Goal: Task Accomplishment & Management: Use online tool/utility

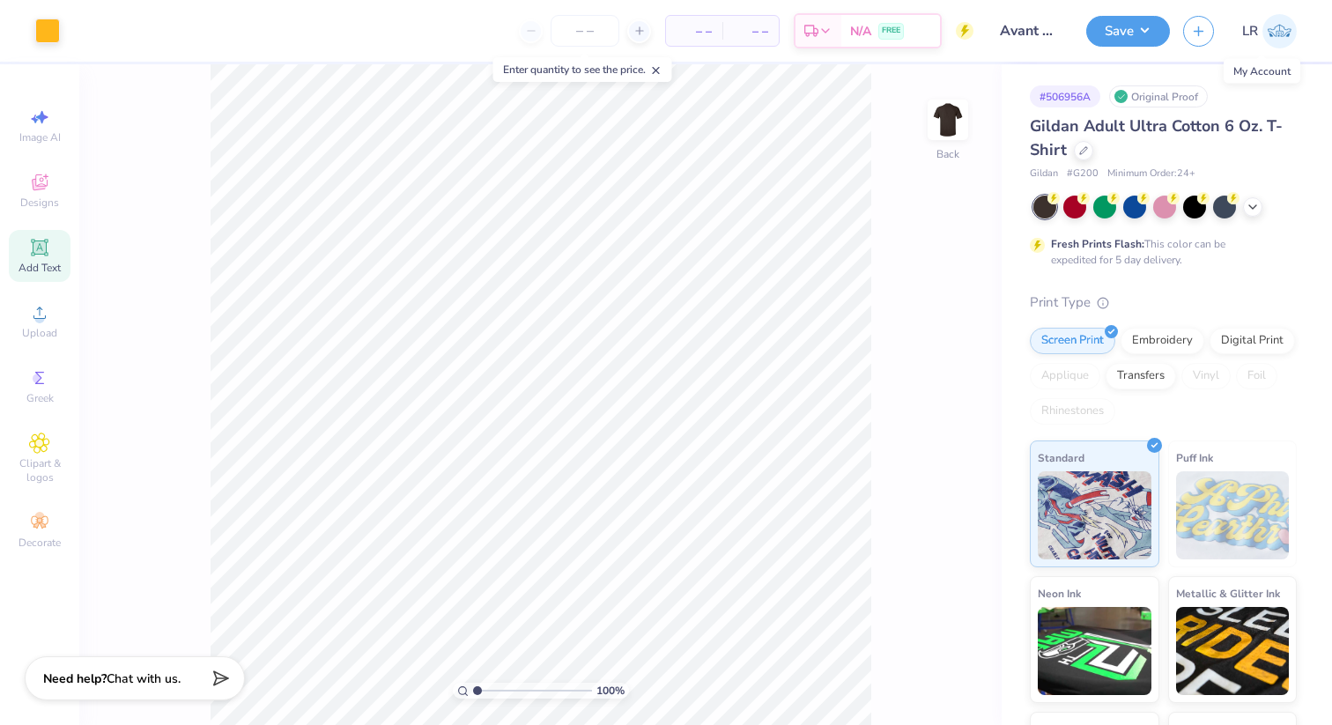
click at [1253, 219] on div "Fresh Prints Flash: This color can be expedited for 5 day delivery." at bounding box center [1163, 232] width 267 height 72
click at [1253, 206] on polyline at bounding box center [1252, 206] width 7 height 4
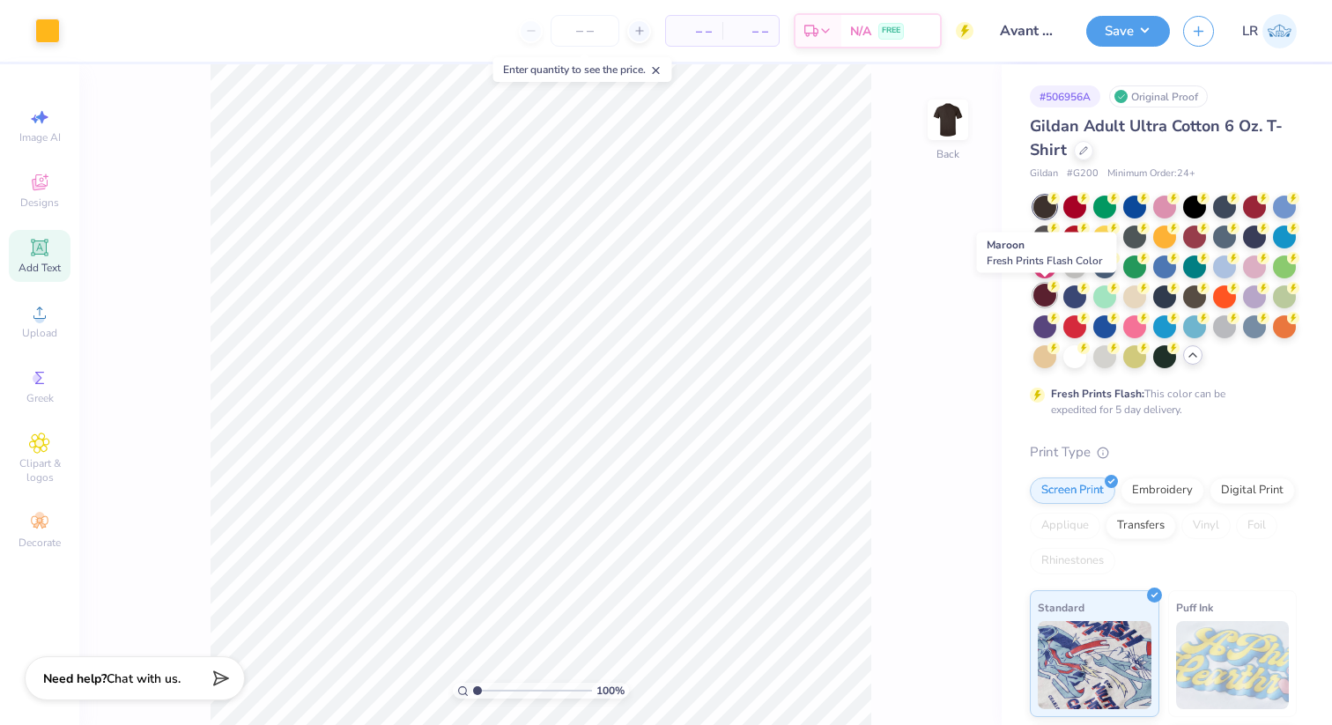
click at [1043, 295] on div at bounding box center [1045, 295] width 23 height 23
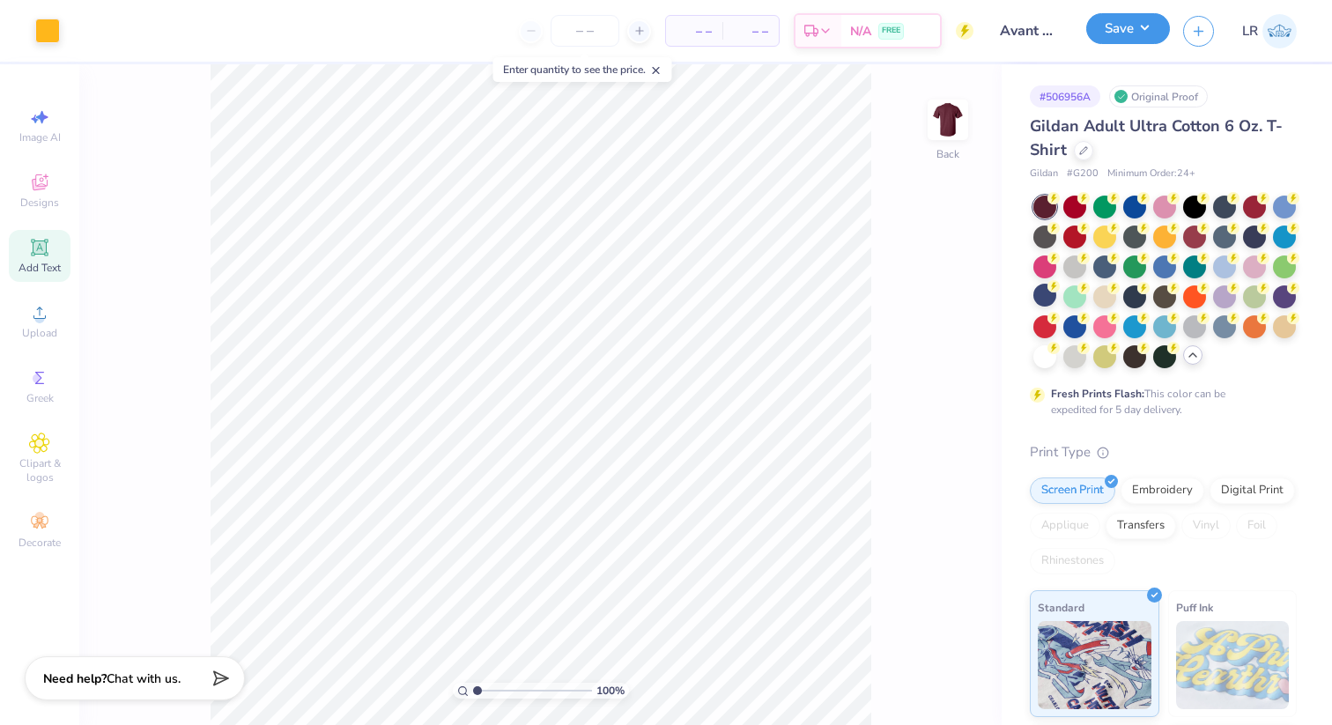
click at [1129, 20] on button "Save" at bounding box center [1128, 28] width 84 height 31
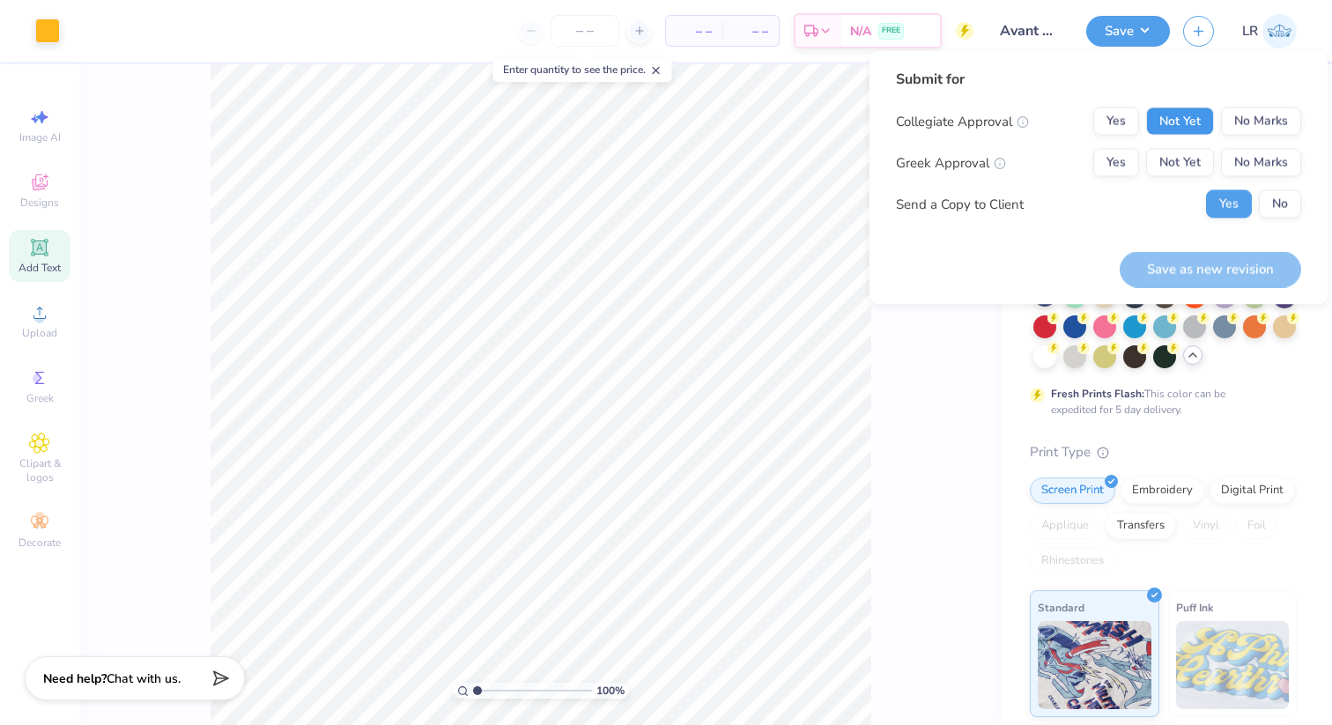
click at [1195, 128] on button "Not Yet" at bounding box center [1180, 121] width 68 height 28
click at [965, 420] on div "100 % Back" at bounding box center [540, 394] width 923 height 661
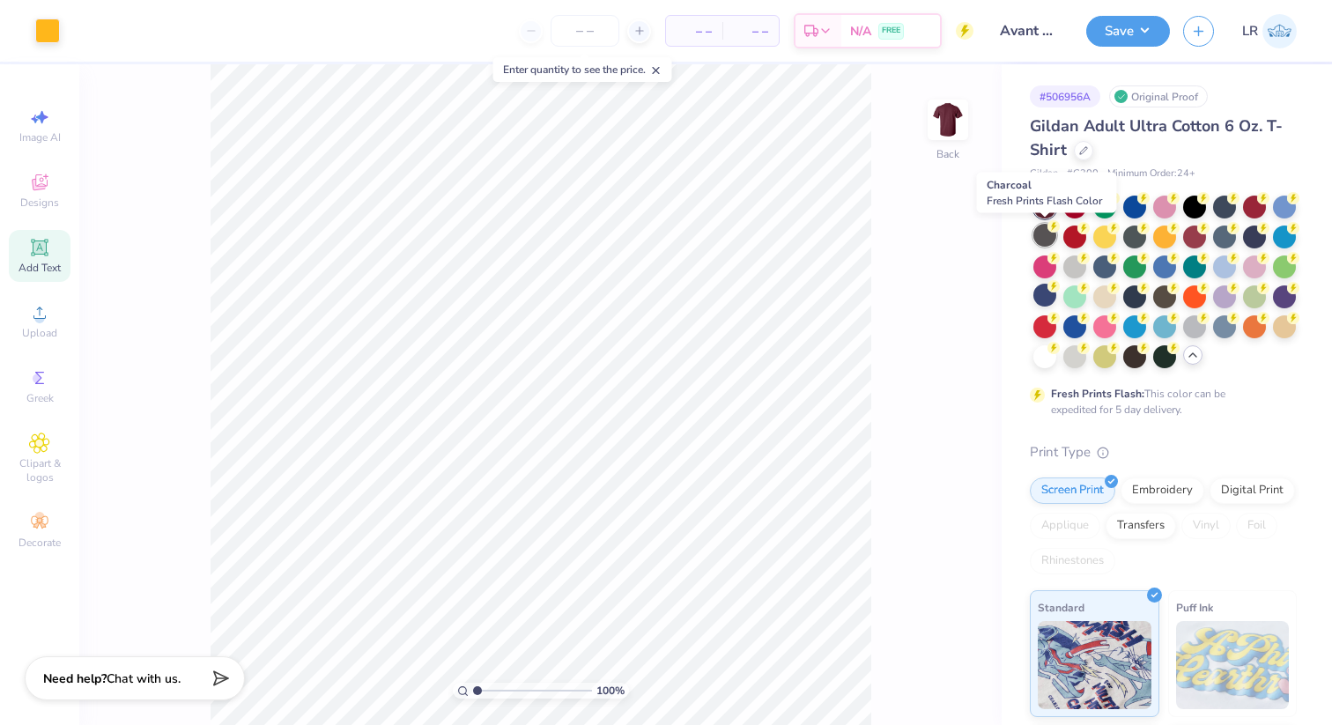
click at [1054, 204] on circle at bounding box center [1054, 198] width 12 height 12
click at [1160, 295] on div at bounding box center [1164, 295] width 23 height 23
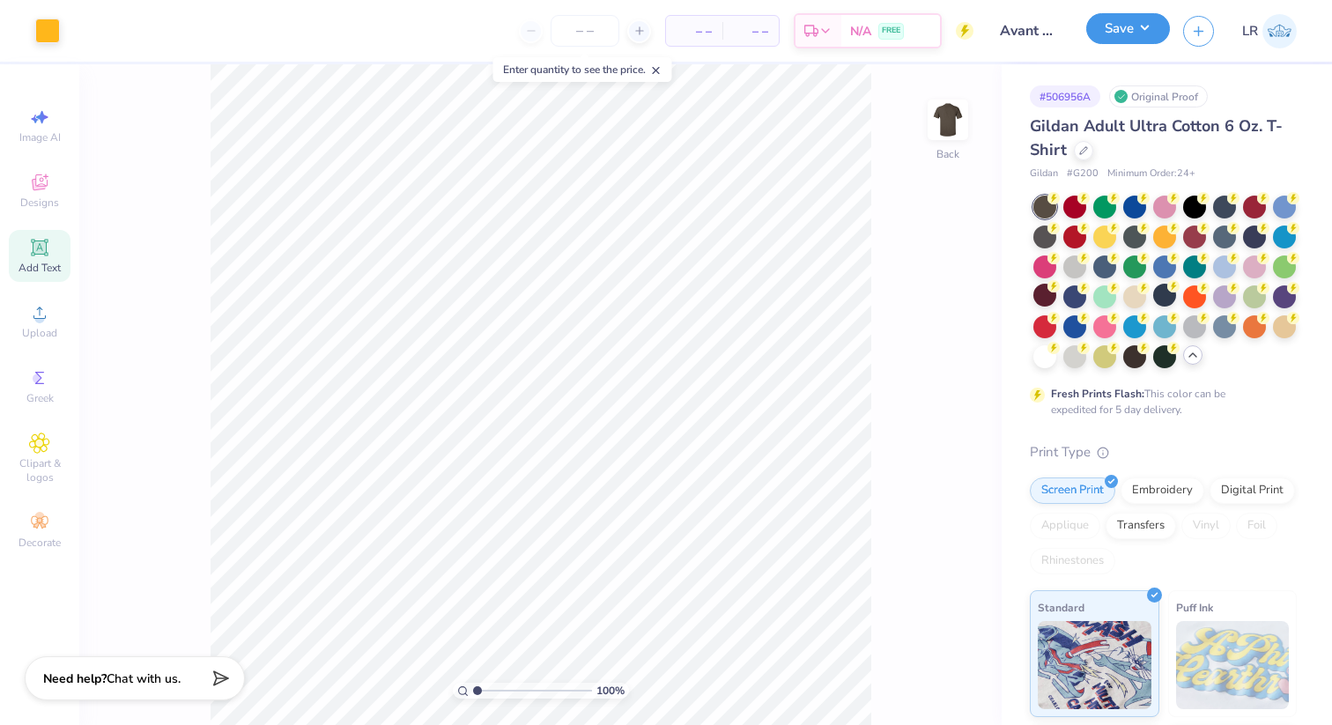
click at [1111, 39] on button "Save" at bounding box center [1128, 28] width 84 height 31
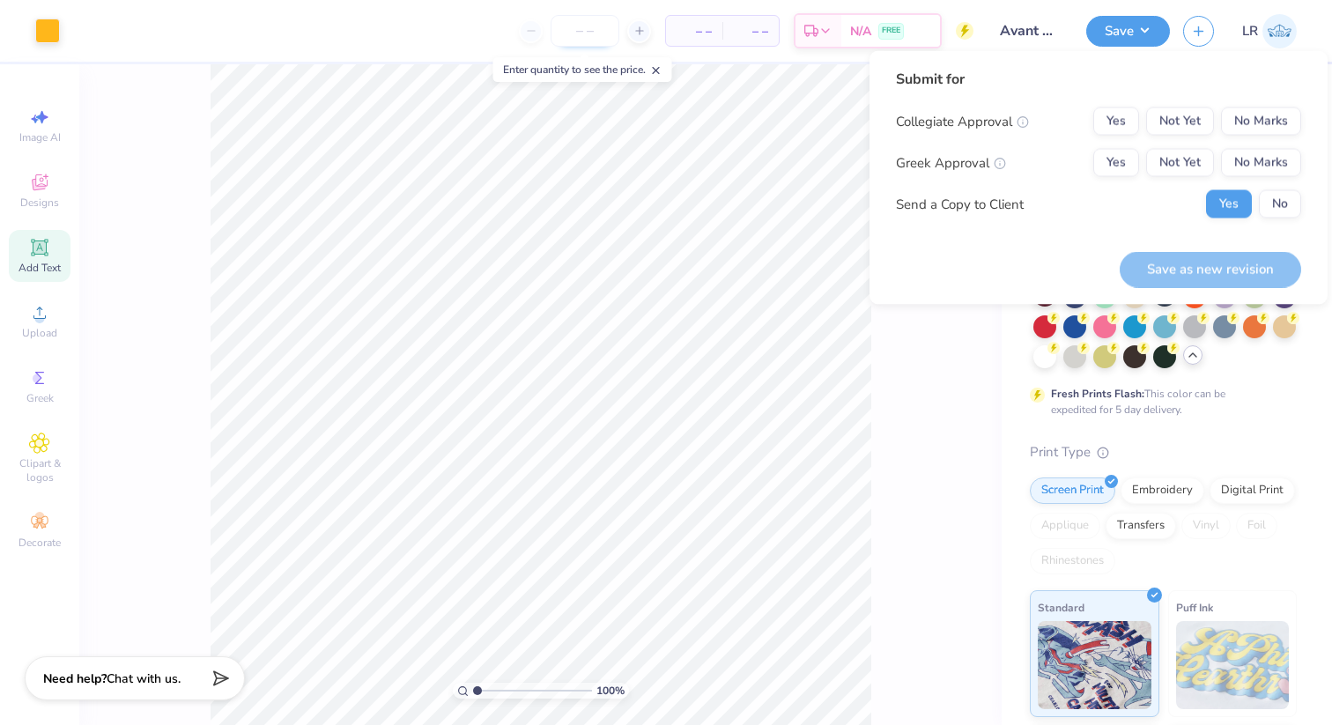
click at [580, 31] on input "number" at bounding box center [585, 31] width 69 height 32
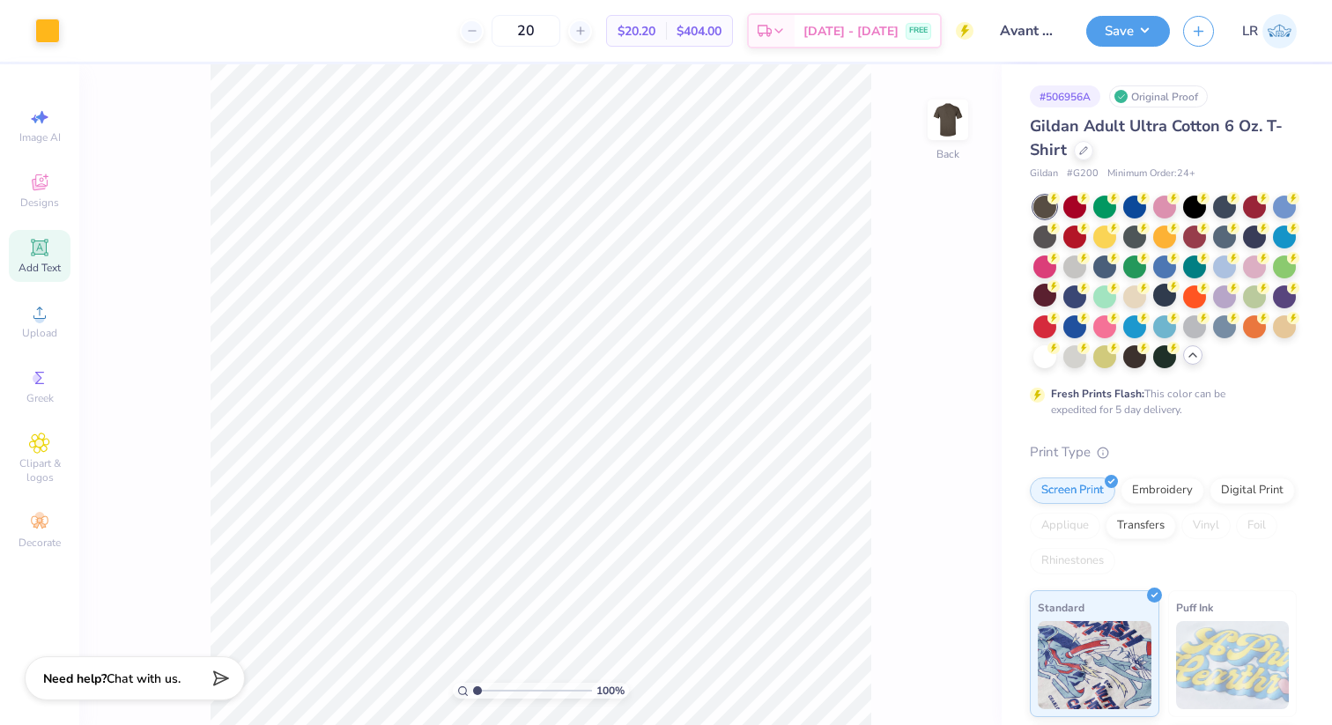
type input "2"
click at [1124, 37] on button "Save" at bounding box center [1128, 28] width 84 height 31
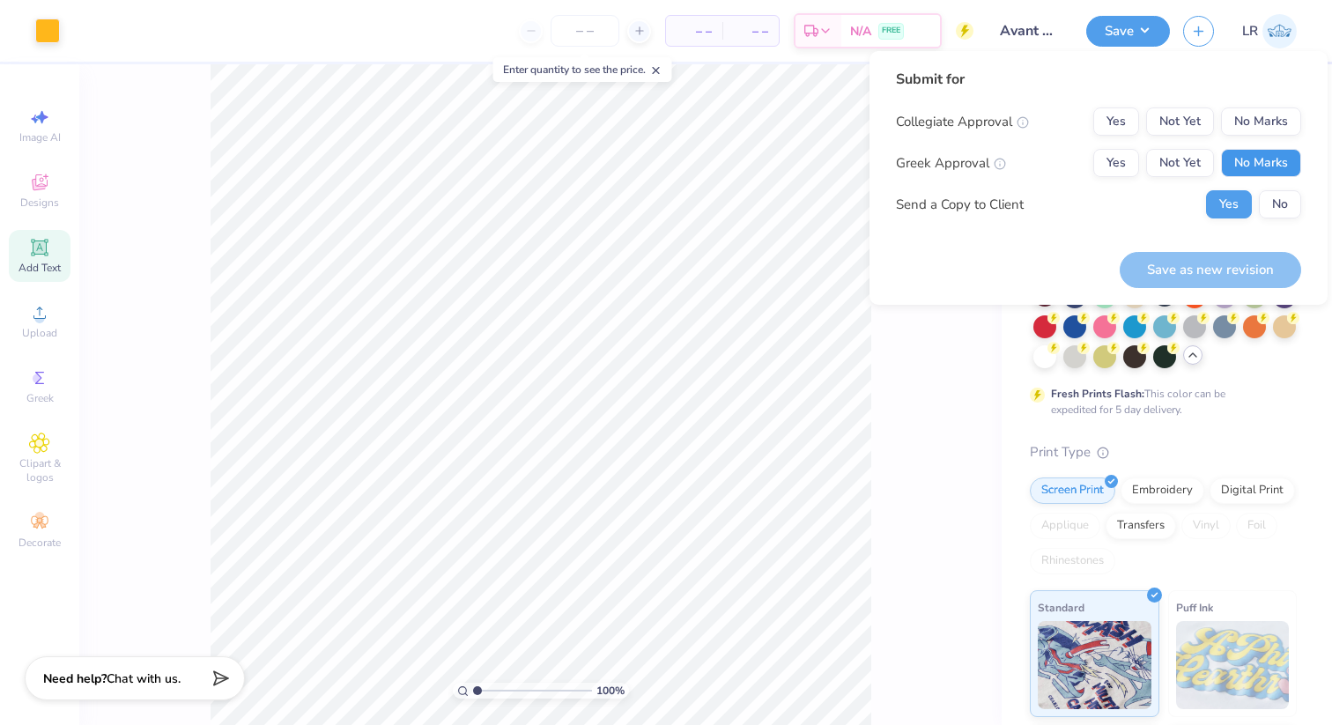
click at [1249, 162] on button "No Marks" at bounding box center [1261, 163] width 80 height 28
click at [1250, 122] on button "No Marks" at bounding box center [1261, 121] width 80 height 28
click at [1272, 200] on button "No" at bounding box center [1280, 204] width 42 height 28
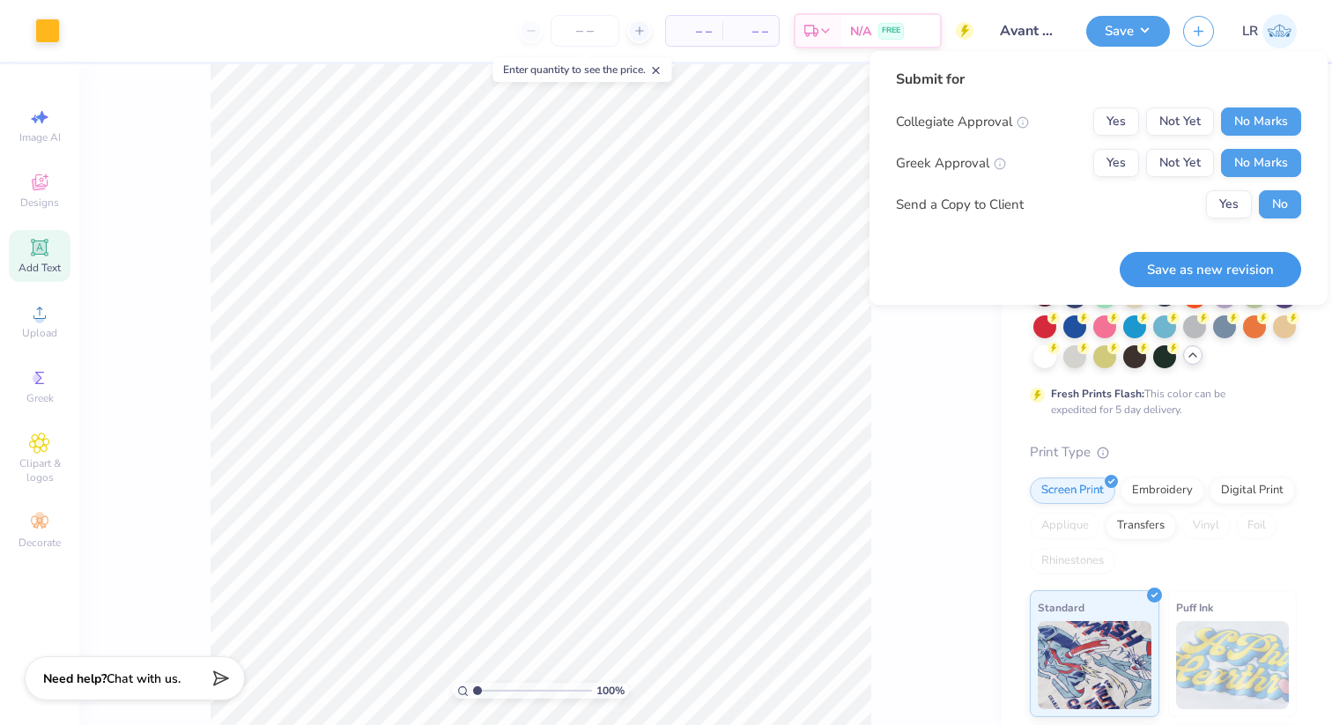
click at [1210, 262] on button "Save as new revision" at bounding box center [1211, 270] width 182 height 36
